Goal: Transaction & Acquisition: Obtain resource

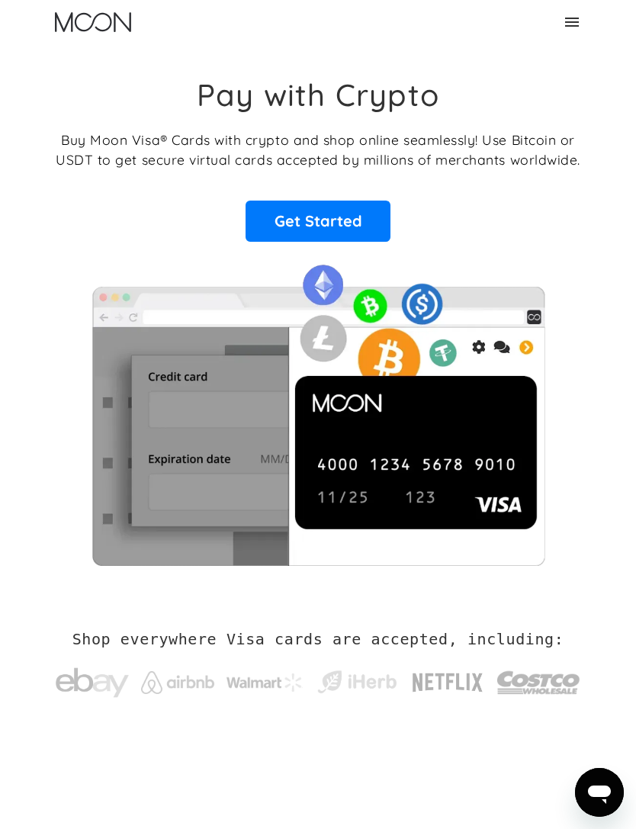
click at [348, 224] on link "Get Started" at bounding box center [318, 221] width 145 height 41
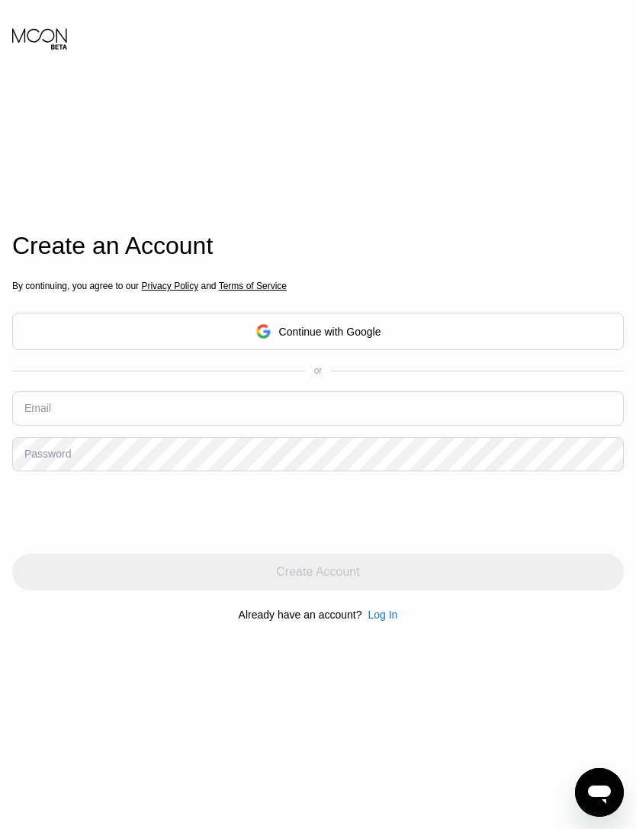
click at [382, 426] on input "text" at bounding box center [318, 408] width 612 height 34
type input "[EMAIL_ADDRESS][DOMAIN_NAME]"
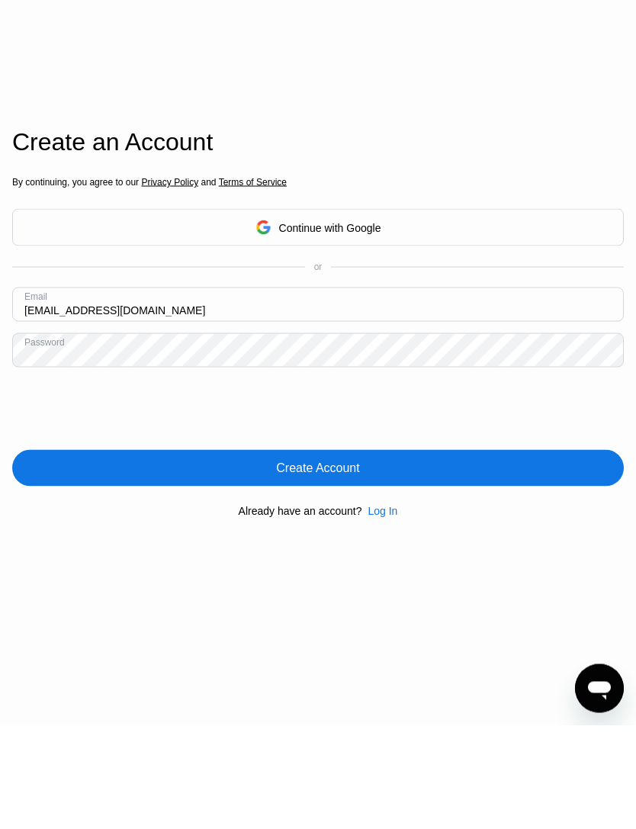
click at [336, 565] on div "Create Account" at bounding box center [317, 572] width 83 height 15
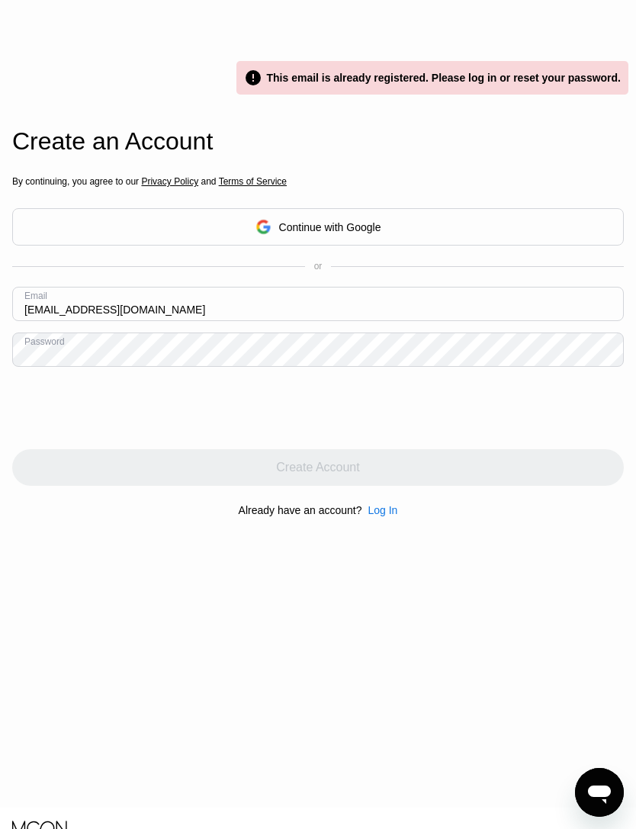
click at [382, 517] on div "Log In" at bounding box center [383, 510] width 30 height 12
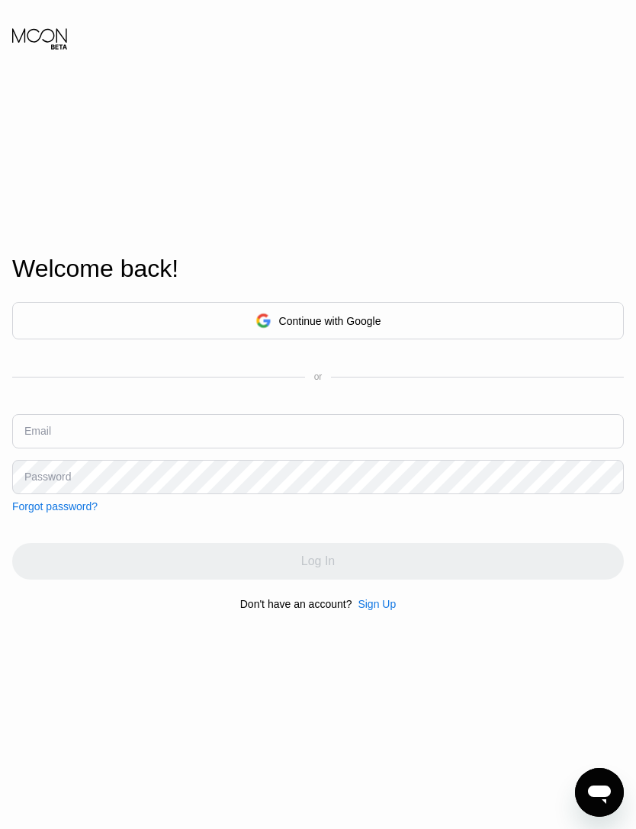
click at [298, 449] on input "text" at bounding box center [318, 431] width 612 height 34
type input "[EMAIL_ADDRESS][DOMAIN_NAME]"
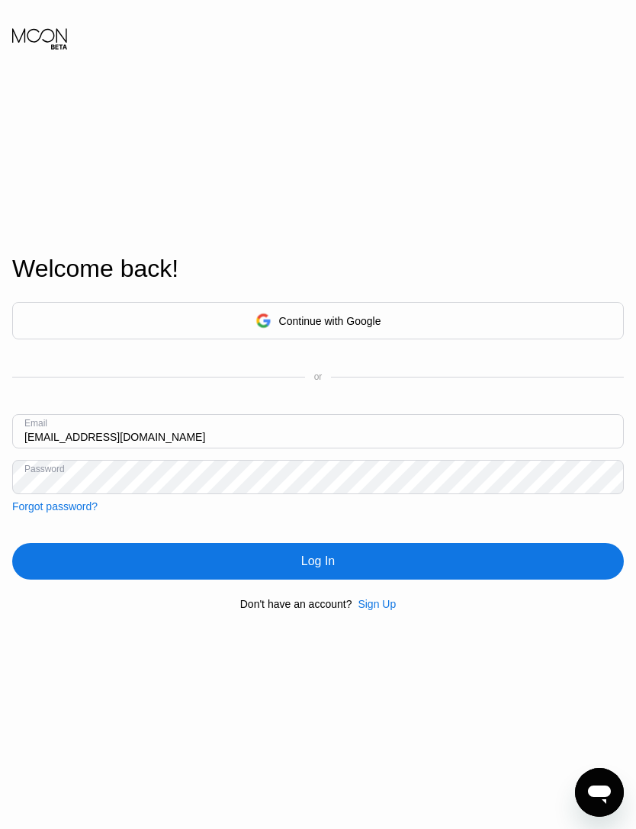
click at [319, 578] on div "Log In" at bounding box center [318, 561] width 612 height 37
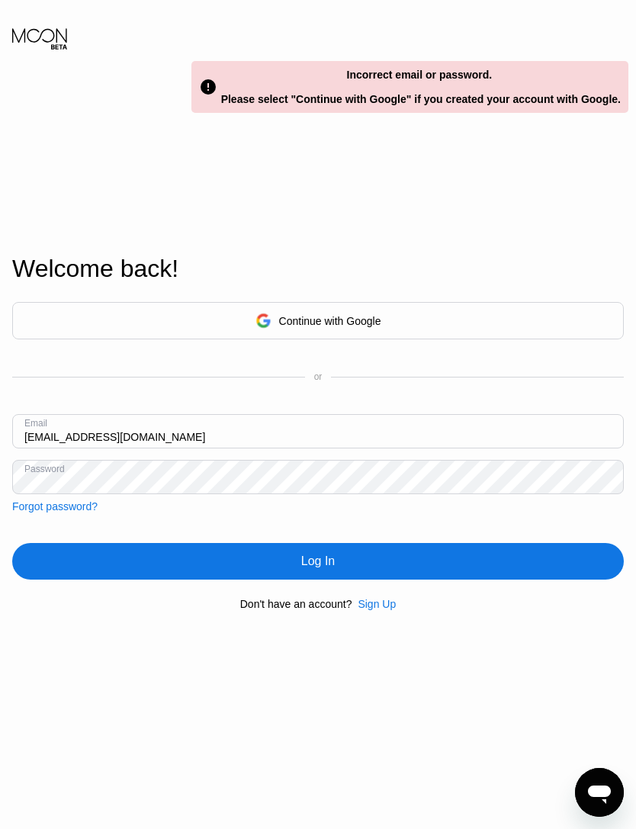
click at [92, 513] on div "Forgot password?" at bounding box center [54, 507] width 85 height 12
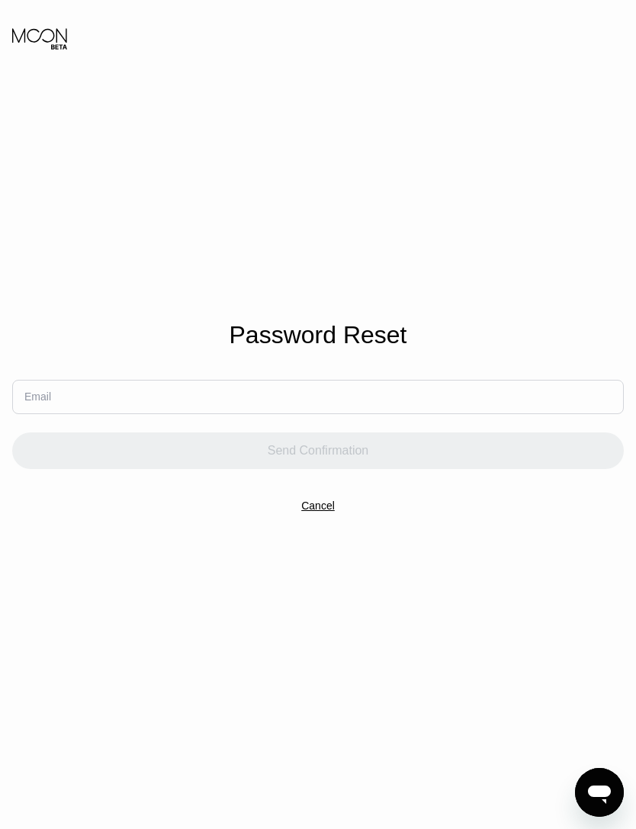
click at [328, 407] on input "text" at bounding box center [318, 397] width 612 height 34
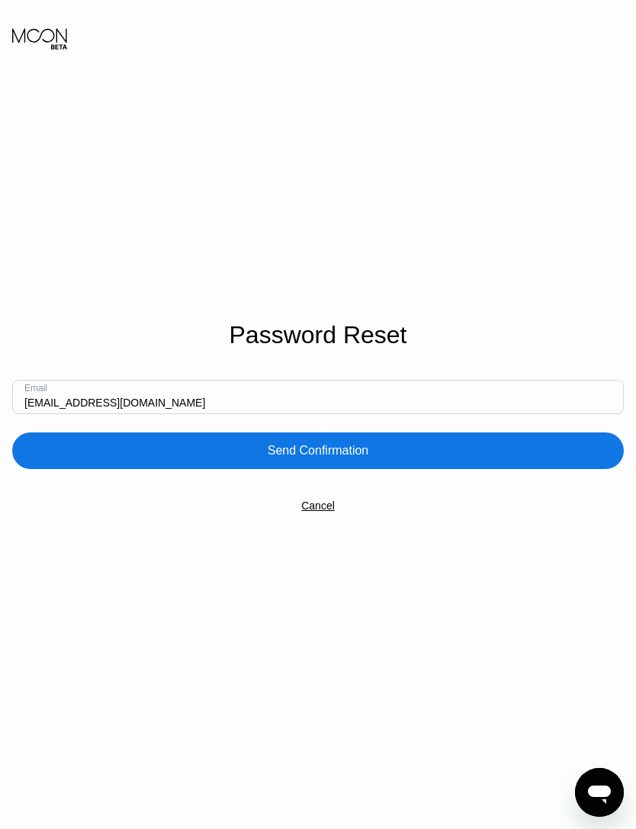
type input "[EMAIL_ADDRESS][DOMAIN_NAME]"
click at [363, 469] on div "Send Confirmation" at bounding box center [318, 451] width 612 height 37
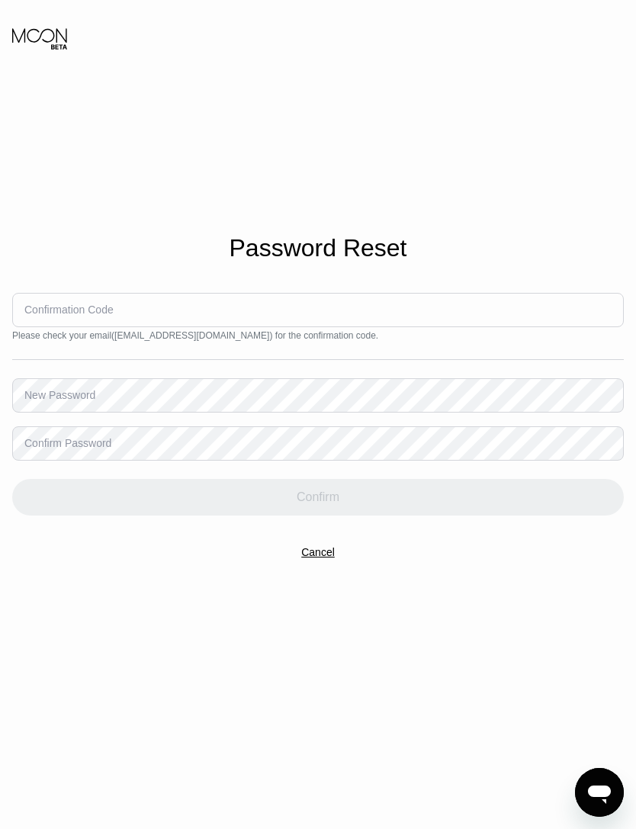
click at [243, 327] on input at bounding box center [318, 310] width 612 height 34
type input "553021"
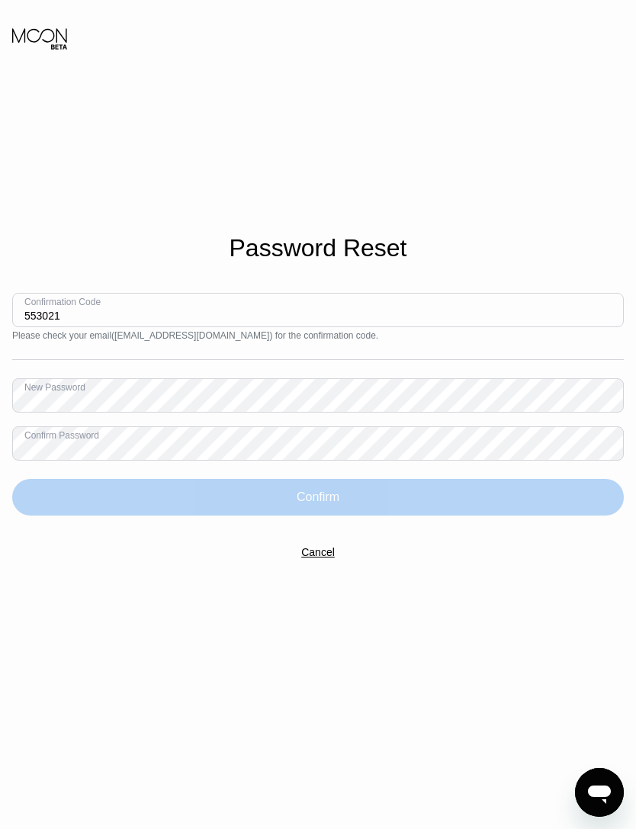
click at [319, 516] on div "Confirm" at bounding box center [318, 497] width 612 height 37
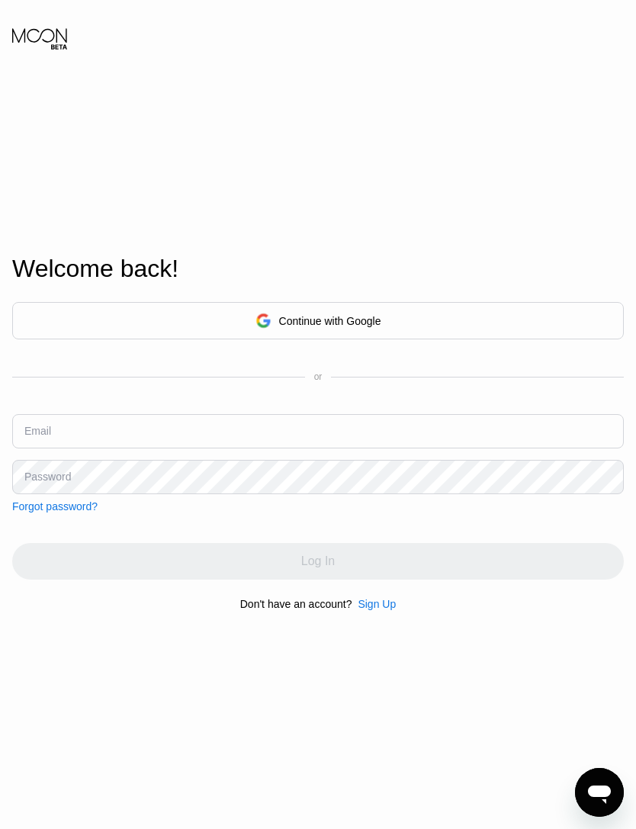
click at [290, 443] on input "text" at bounding box center [318, 431] width 612 height 34
type input "[EMAIL_ADDRESS][DOMAIN_NAME]"
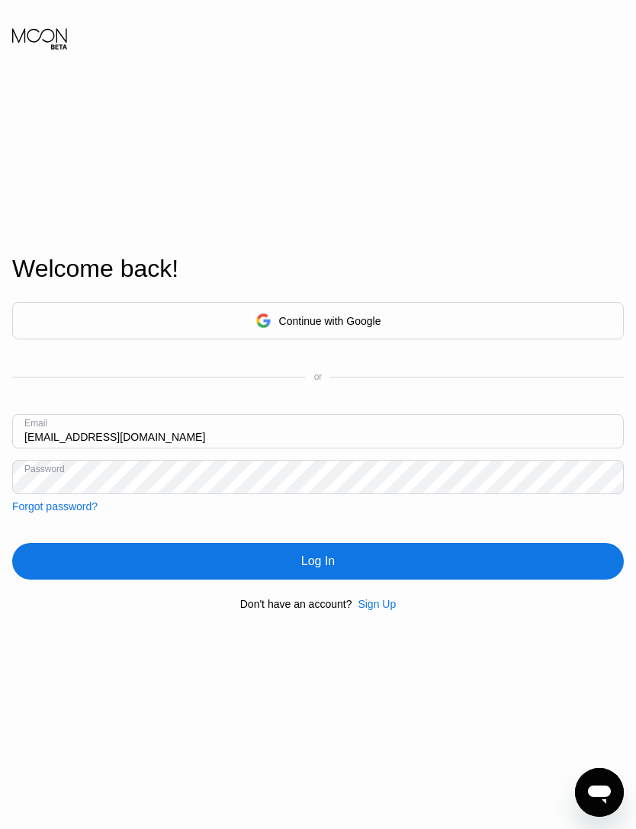
click at [519, 580] on div "Log In" at bounding box center [318, 561] width 612 height 37
click at [349, 580] on div "Log In" at bounding box center [318, 561] width 612 height 37
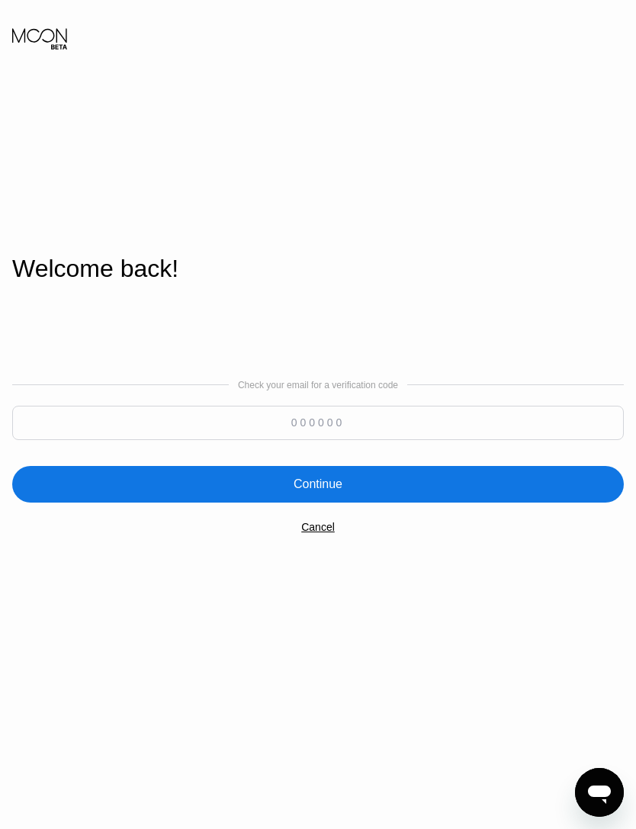
click at [364, 440] on input at bounding box center [318, 423] width 612 height 34
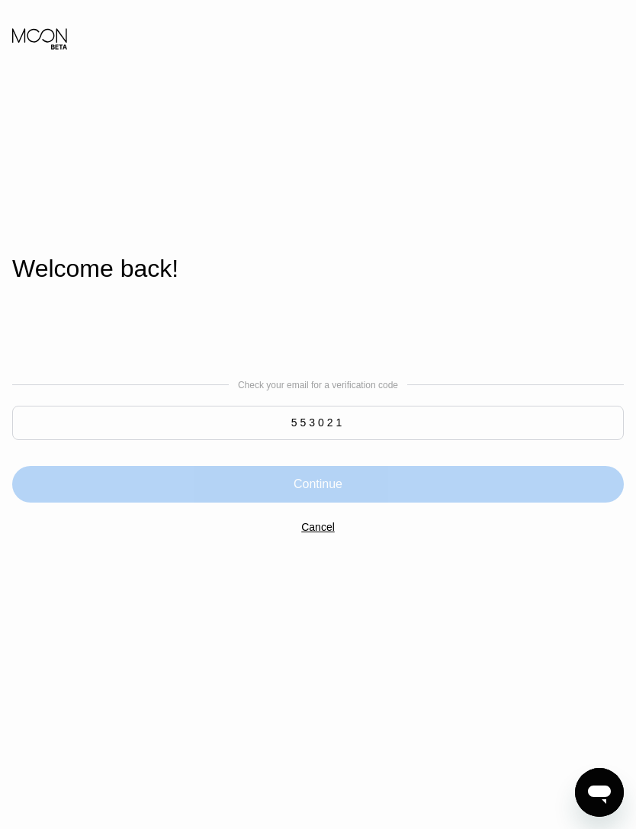
click at [397, 503] on div "Continue" at bounding box center [318, 484] width 612 height 37
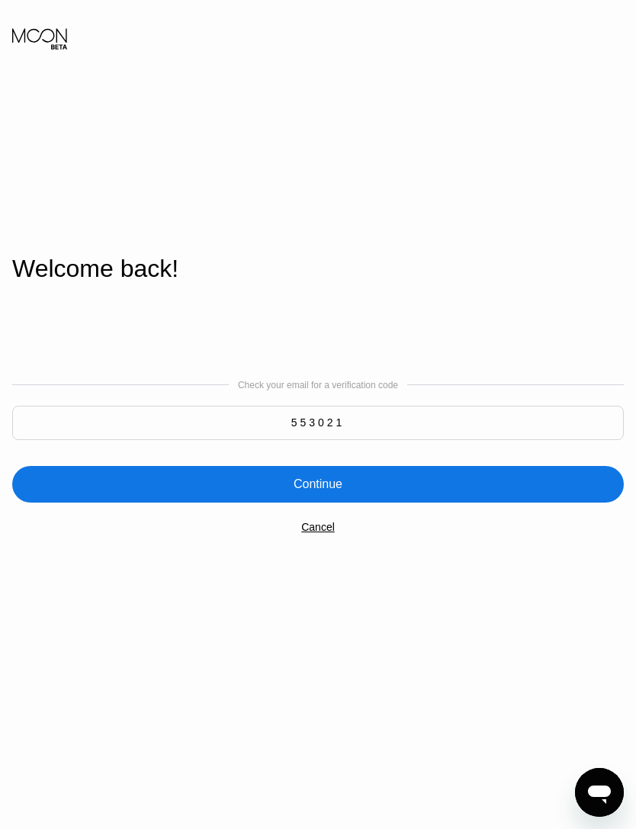
click at [395, 440] on input "553021" at bounding box center [318, 423] width 612 height 34
type input "5"
type input "414903"
click at [442, 503] on div "Continue" at bounding box center [318, 484] width 612 height 37
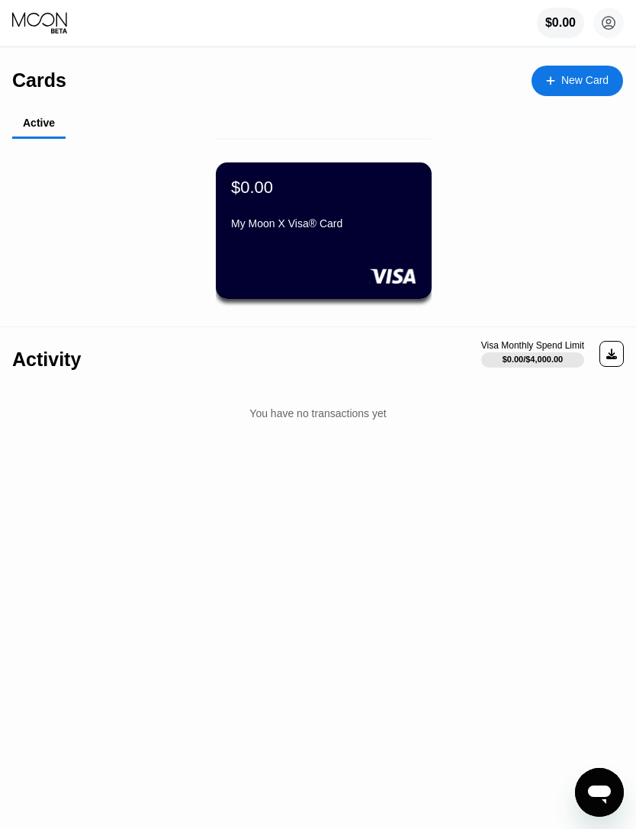
click at [314, 221] on div "My Moon X Visa® Card" at bounding box center [323, 223] width 185 height 12
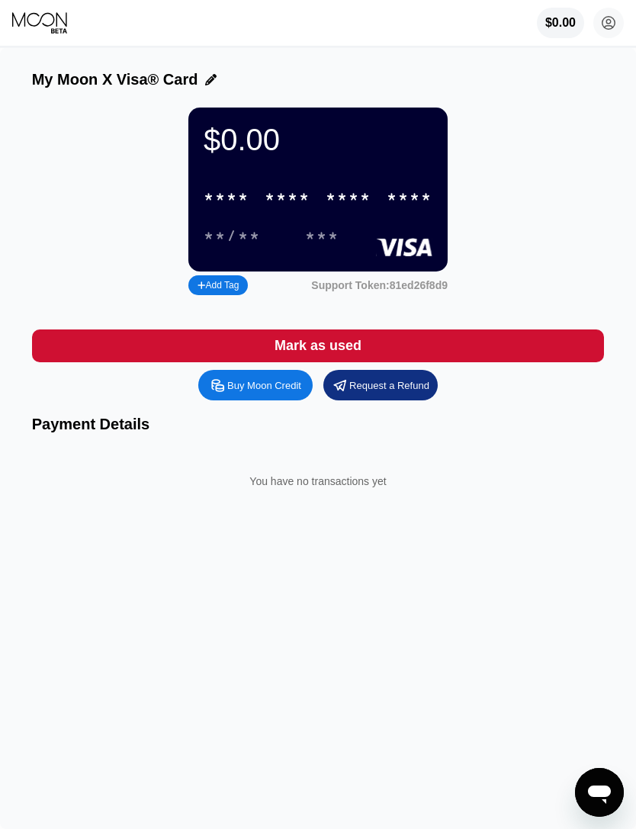
click at [312, 195] on div "* * * * * * * * * * * * ****" at bounding box center [318, 197] width 247 height 31
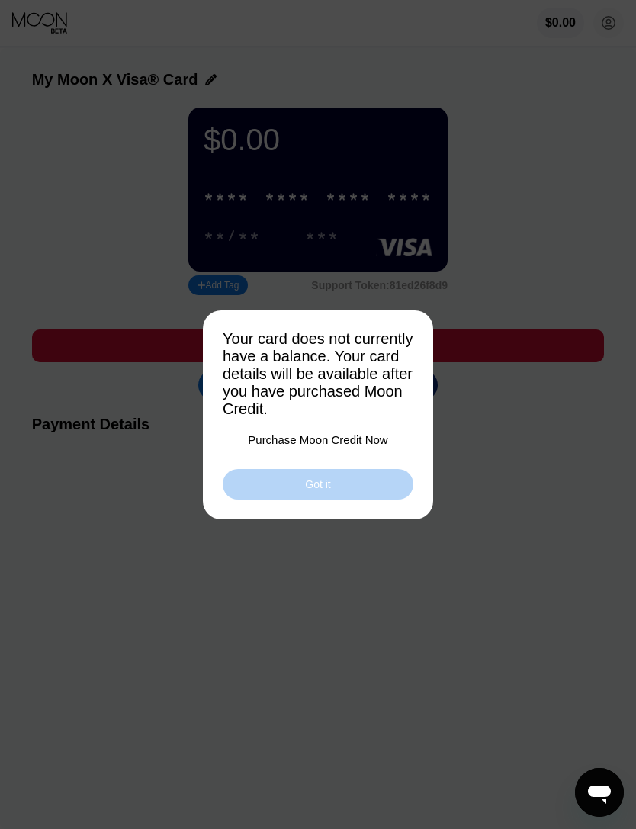
click at [392, 494] on div "Got it" at bounding box center [318, 484] width 191 height 31
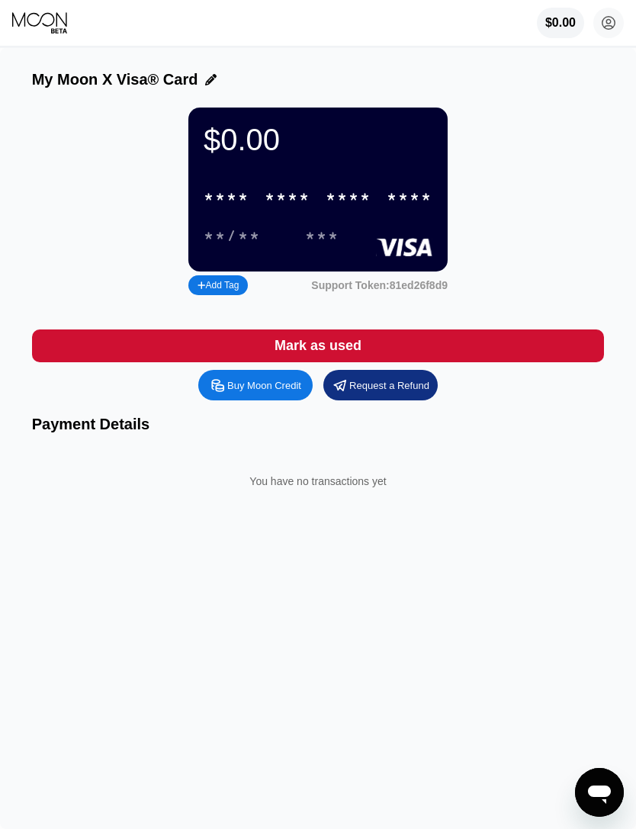
click at [269, 401] on div "Buy Moon Credit" at bounding box center [255, 385] width 114 height 31
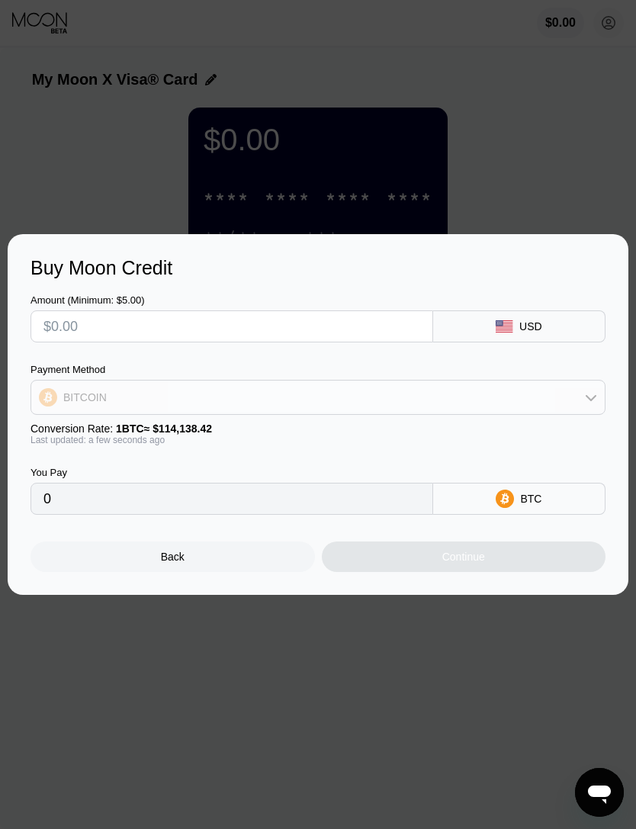
click at [587, 402] on icon at bounding box center [591, 397] width 12 height 12
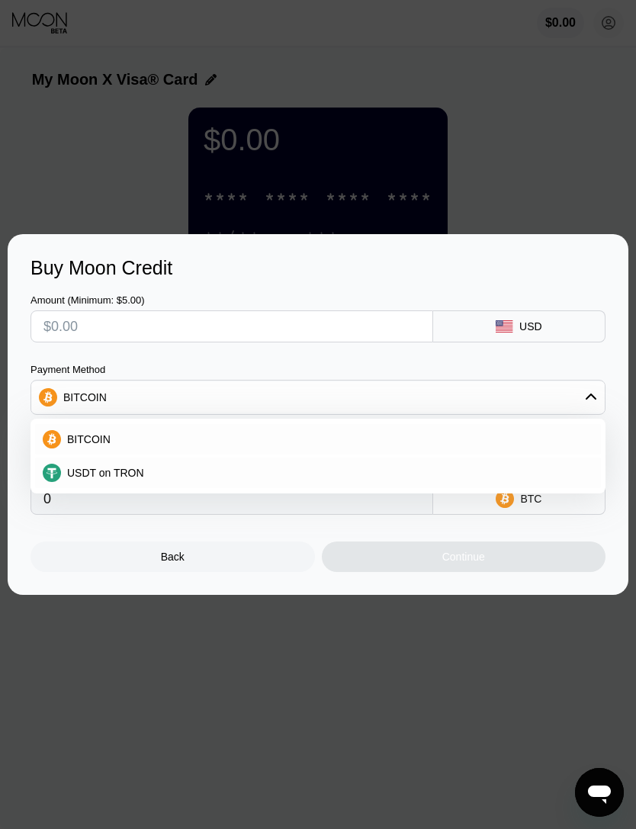
click at [327, 469] on div "USDT on TRON" at bounding box center [327, 473] width 533 height 12
type input "0.00"
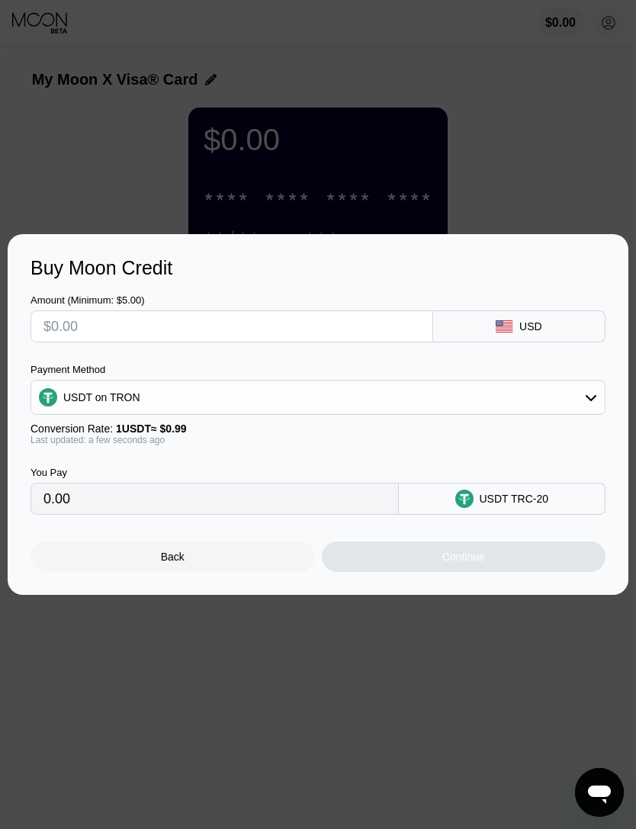
click at [359, 305] on div "Amount (Minimum: $5.00)" at bounding box center [232, 319] width 403 height 48
click at [358, 304] on div "Amount (Minimum: $5.00)" at bounding box center [232, 300] width 403 height 11
click at [337, 324] on input "text" at bounding box center [231, 326] width 377 height 31
type input "$1"
type input "1.01"
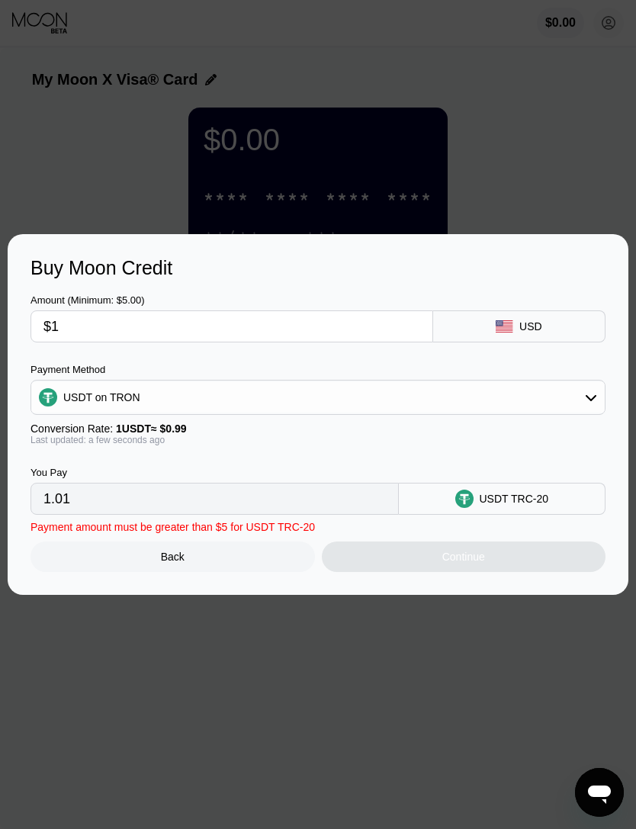
type input "$12"
type input "12.12"
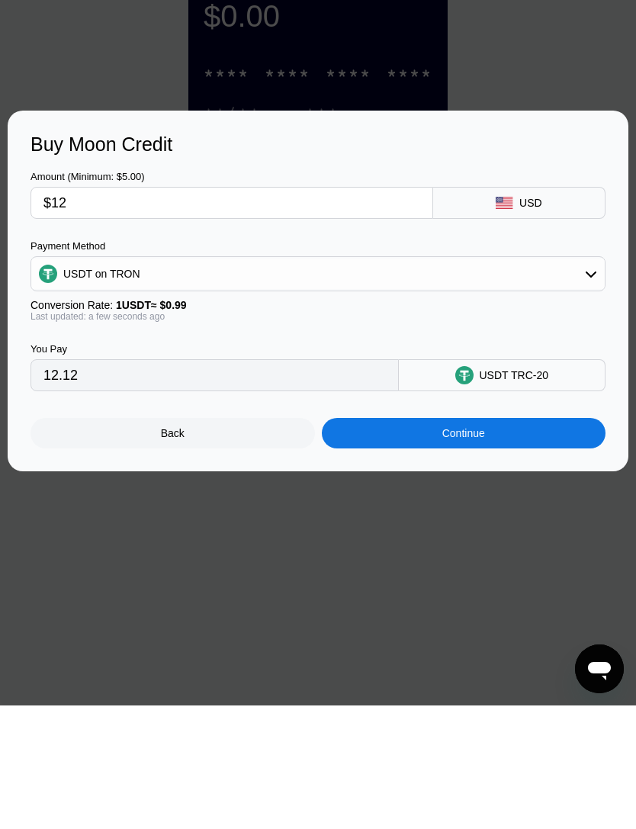
click at [533, 542] on div "Continue" at bounding box center [464, 557] width 285 height 31
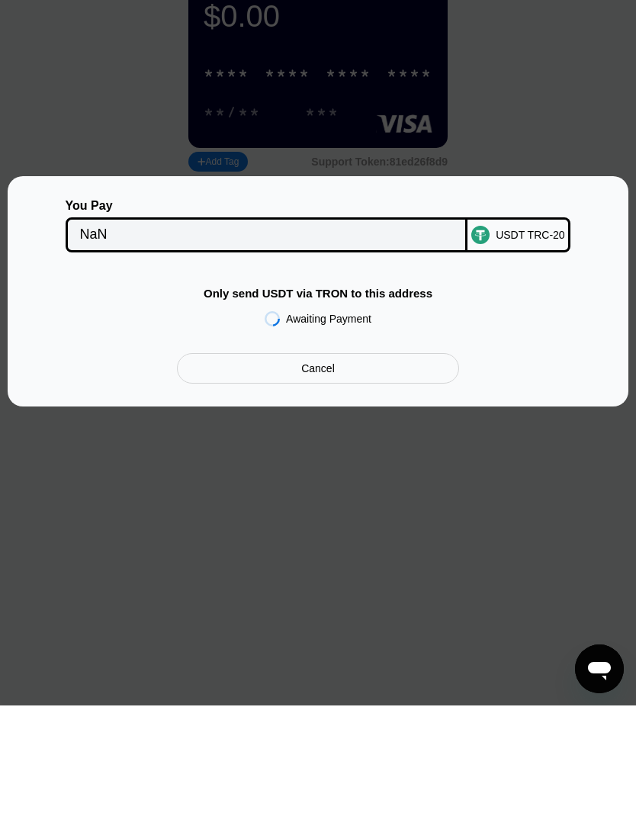
scroll to position [124, 0]
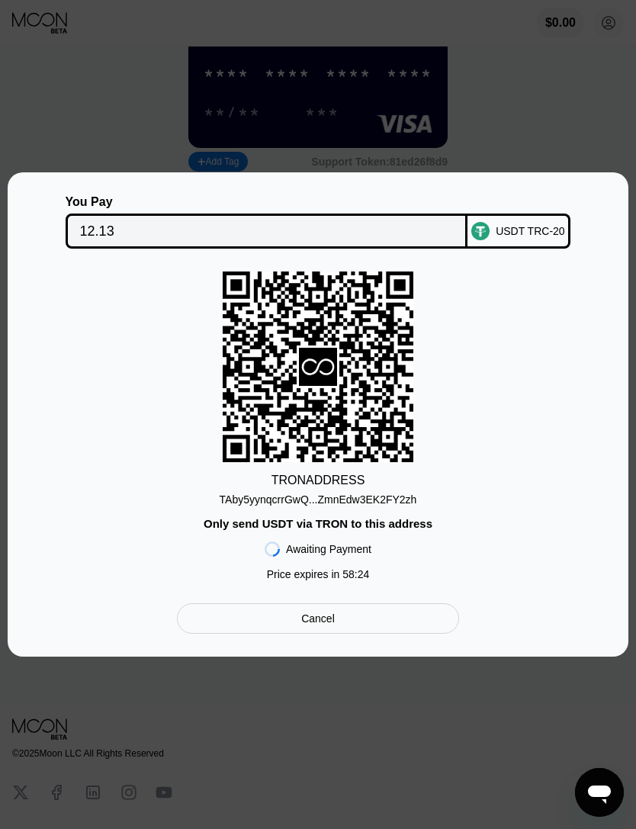
click at [395, 634] on div "Cancel" at bounding box center [318, 619] width 282 height 31
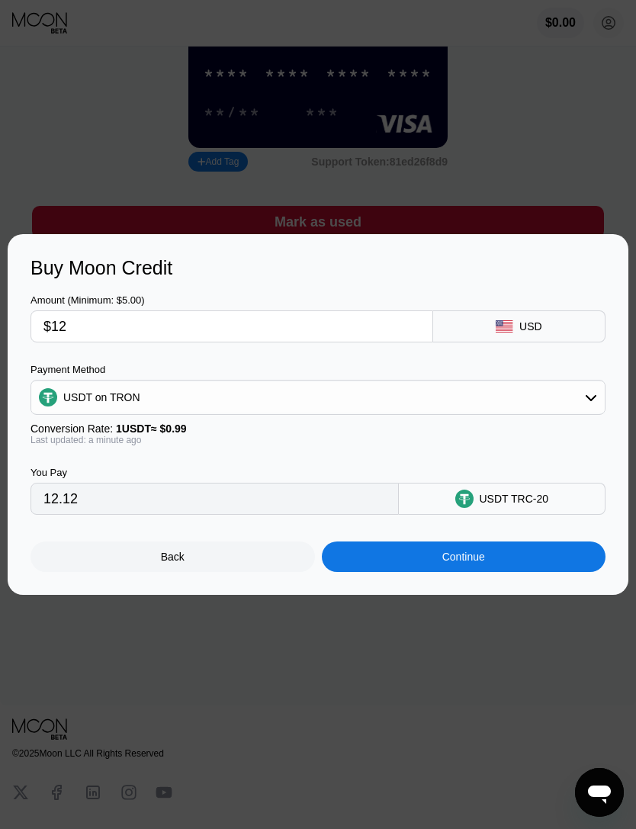
click at [529, 413] on div "USDT on TRON" at bounding box center [318, 397] width 574 height 31
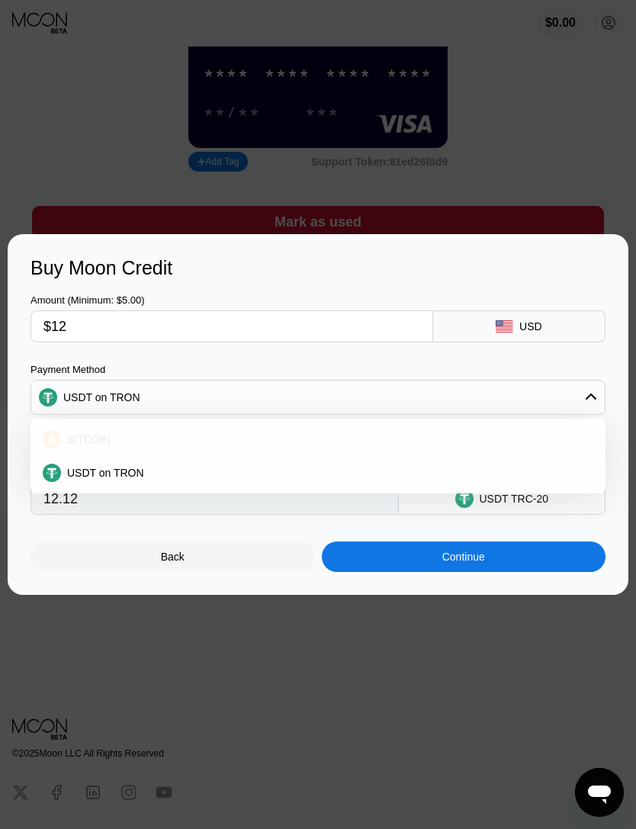
click at [305, 455] on div "BITCOIN" at bounding box center [318, 439] width 566 height 31
type input "0.00010514"
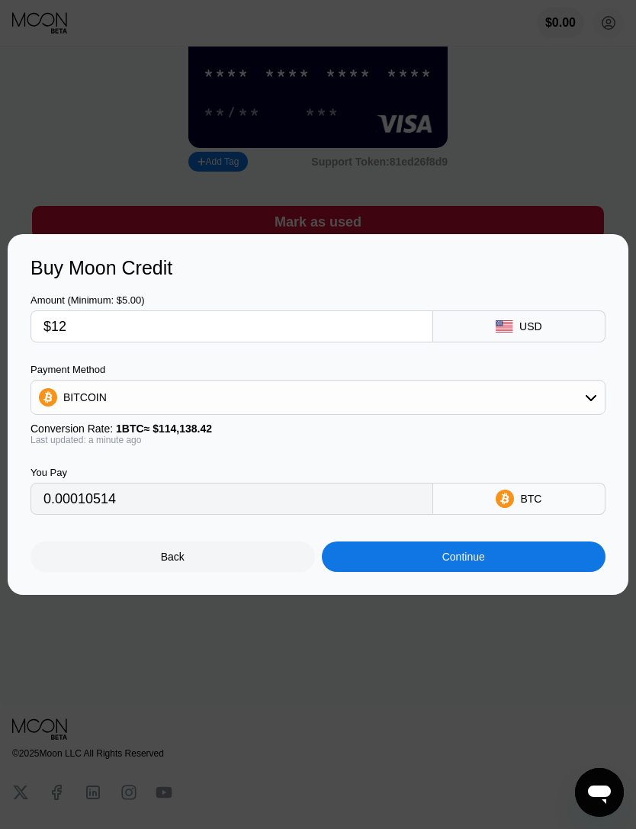
click at [520, 572] on div "Continue" at bounding box center [464, 557] width 285 height 31
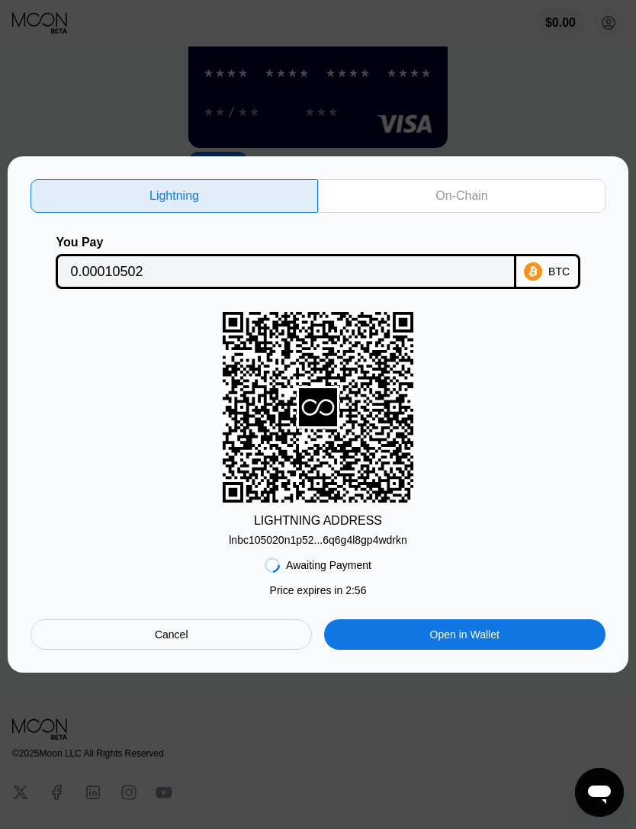
click at [485, 213] on div "On-Chain" at bounding box center [462, 196] width 288 height 34
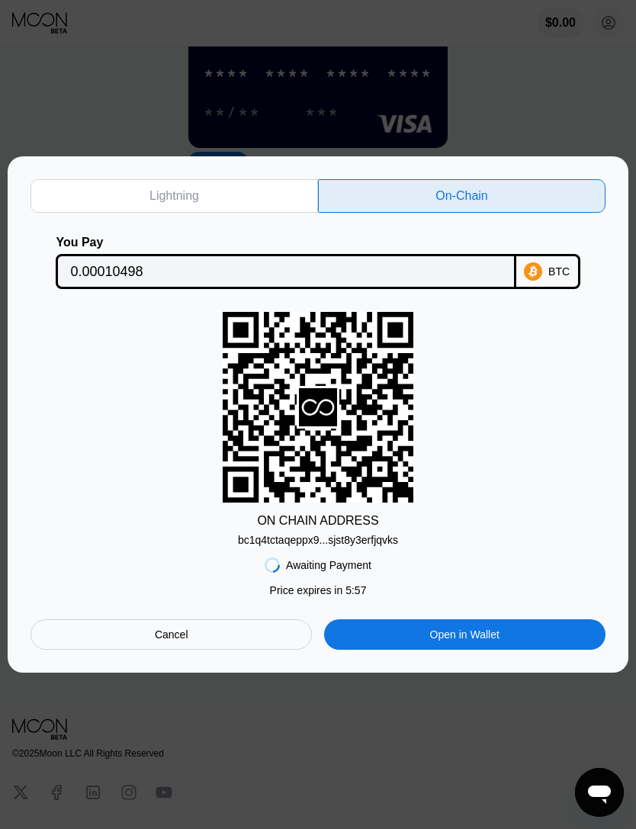
click at [188, 213] on div "Lightning" at bounding box center [175, 196] width 288 height 34
type input "0.00010502"
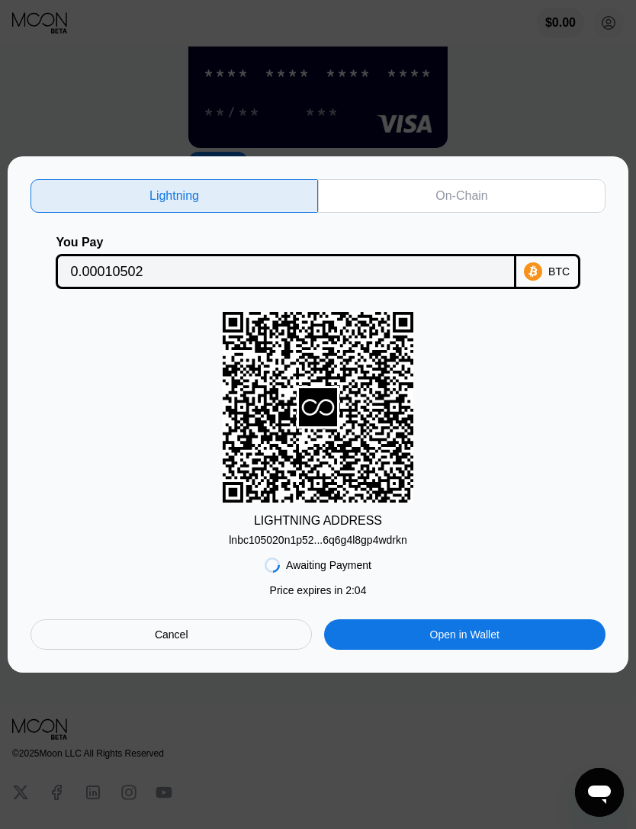
click at [169, 644] on div "Awaiting Payment Price expires in 2 : 04 Price expires in 5 : 08 Cancel Open in…" at bounding box center [318, 598] width 575 height 104
click at [169, 642] on div "Cancel" at bounding box center [172, 635] width 34 height 14
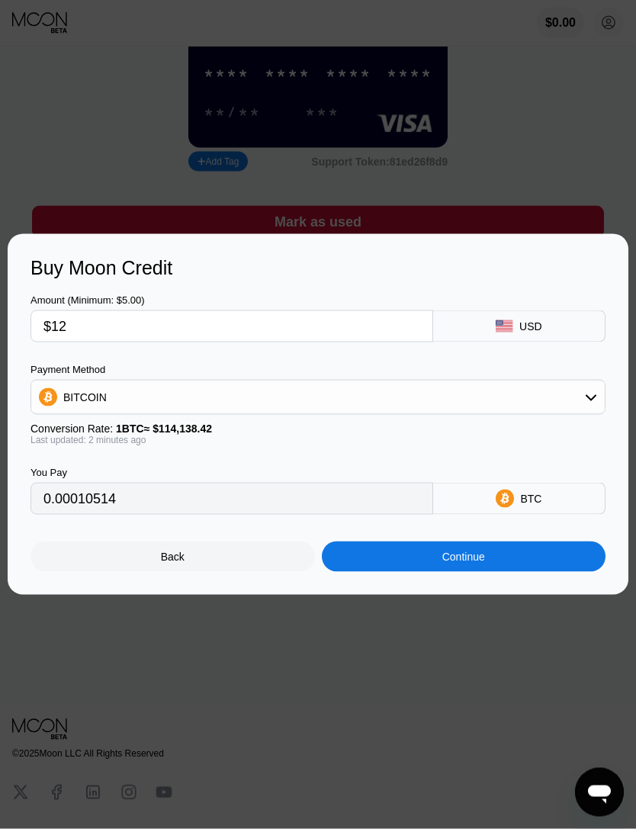
scroll to position [124, 0]
click at [173, 409] on div "BITCOIN" at bounding box center [318, 397] width 574 height 31
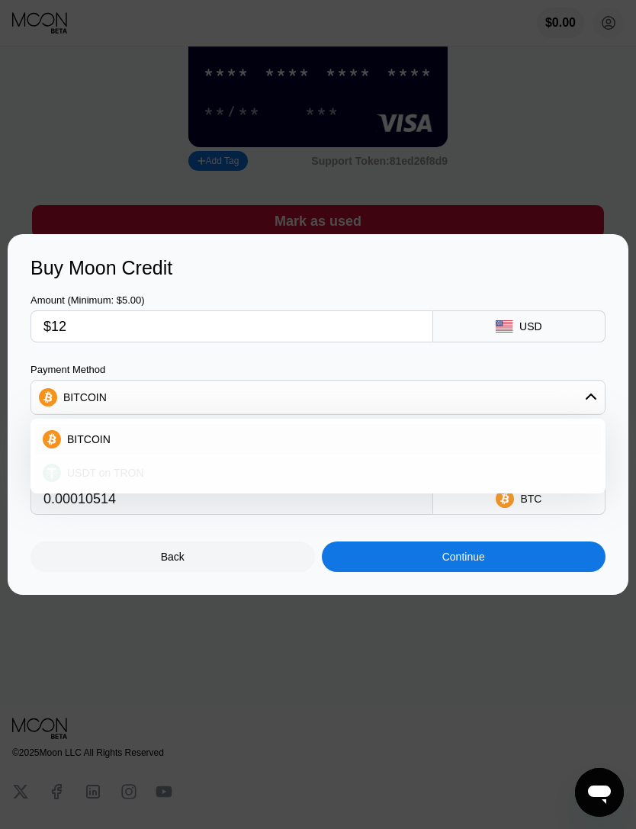
click at [98, 479] on span "USDT on TRON" at bounding box center [105, 473] width 77 height 12
type input "12.12"
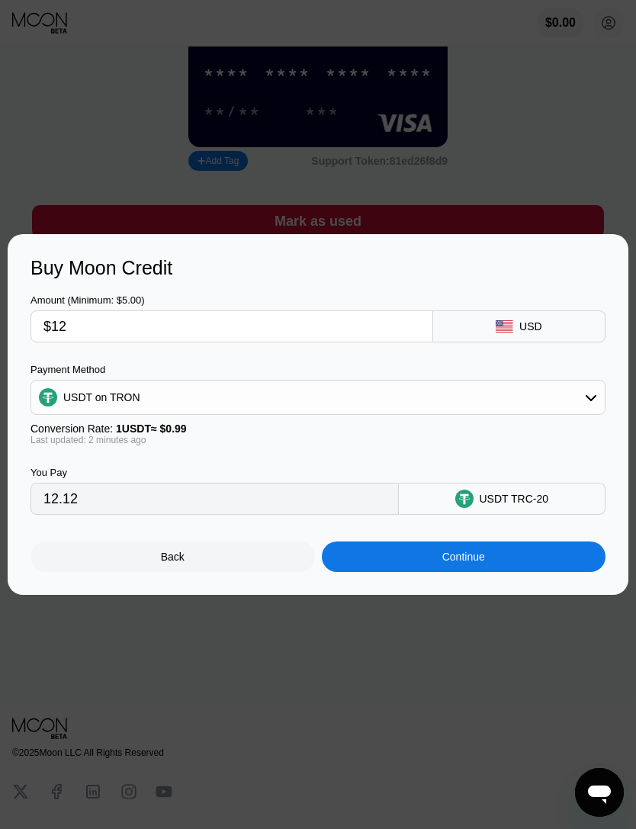
click at [466, 566] on div "Back Continue" at bounding box center [318, 543] width 575 height 57
click at [506, 572] on div "Continue" at bounding box center [464, 557] width 285 height 31
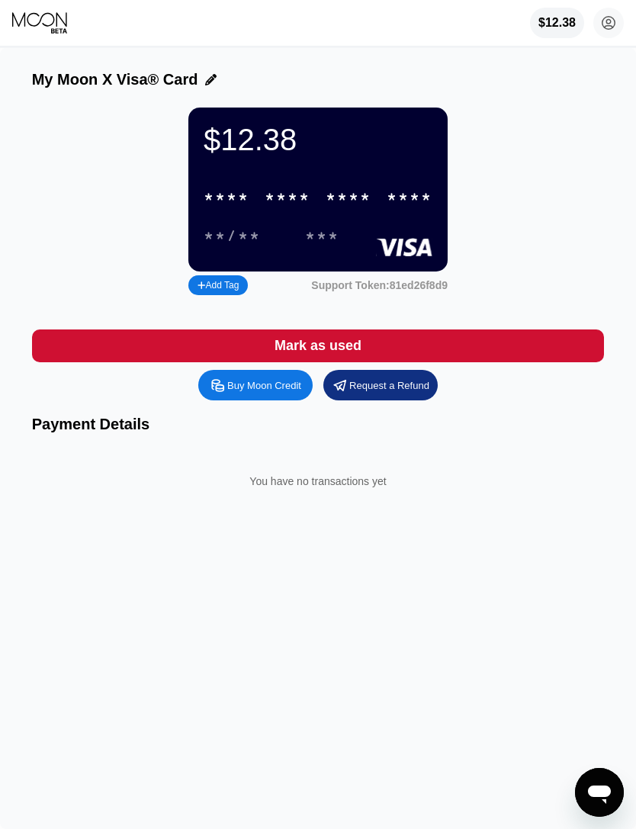
click at [328, 192] on div "* * * * * * * * * * * * ****" at bounding box center [318, 197] width 247 height 31
click at [369, 201] on div "* * * *" at bounding box center [349, 198] width 46 height 18
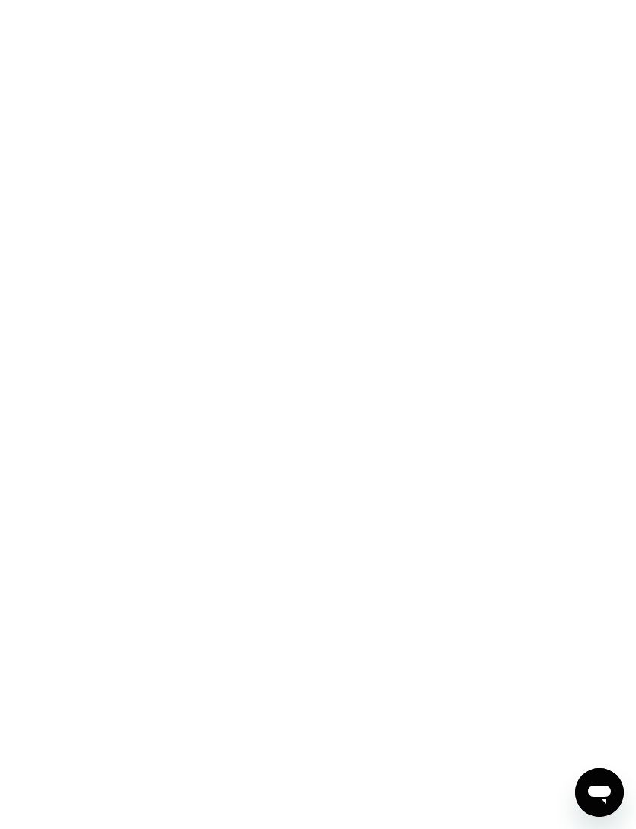
click at [468, 116] on div at bounding box center [318, 414] width 636 height 829
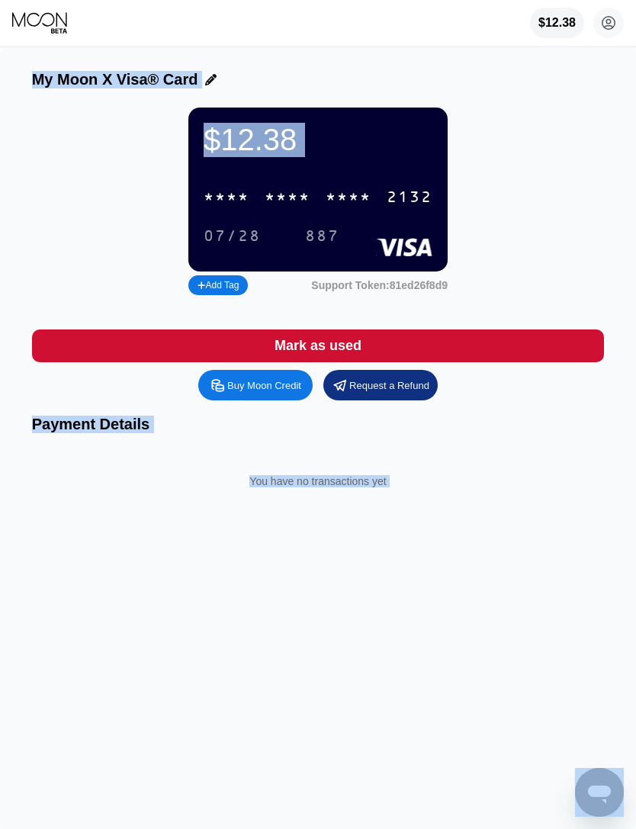
click at [366, 192] on div "* * * * * * * * * * * * 2132" at bounding box center [318, 197] width 247 height 31
